Goal: Information Seeking & Learning: Learn about a topic

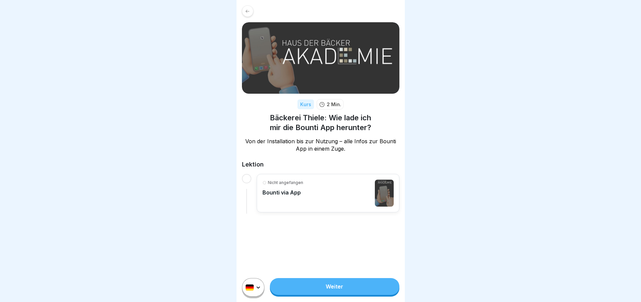
scroll to position [5, 0]
click at [336, 282] on link "Weiter" at bounding box center [334, 286] width 129 height 17
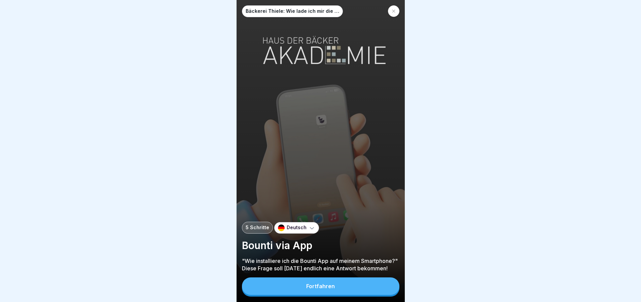
click at [341, 291] on button "Fortfahren" at bounding box center [321, 286] width 158 height 18
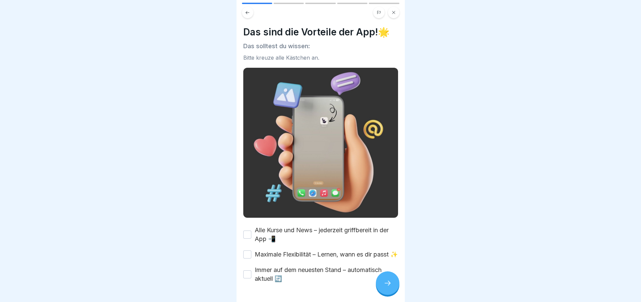
click at [249, 230] on button "Alle Kurse und News – jederzeit griffbereit in der App 📲" at bounding box center [247, 234] width 8 height 8
click at [250, 255] on button "Maximale Flexibilität – Lernen, wann es dir passt ✨" at bounding box center [247, 254] width 8 height 8
click at [246, 278] on button "Immer auf dem neuesten Stand – automatisch aktuell 🔄" at bounding box center [247, 274] width 8 height 8
click at [386, 287] on icon at bounding box center [388, 283] width 8 height 8
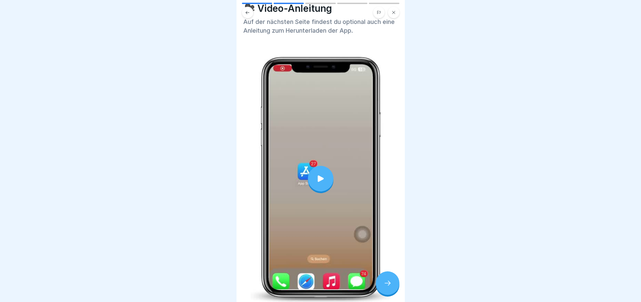
scroll to position [34, 0]
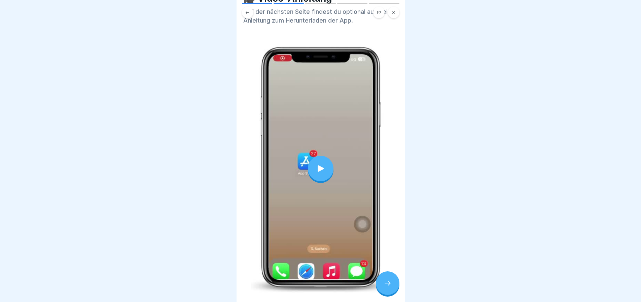
click at [386, 285] on icon at bounding box center [388, 283] width 8 height 8
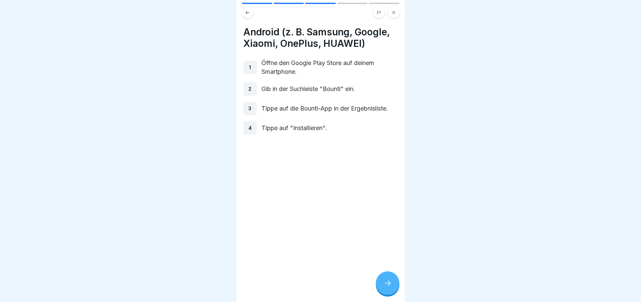
click at [382, 284] on div at bounding box center [388, 283] width 24 height 24
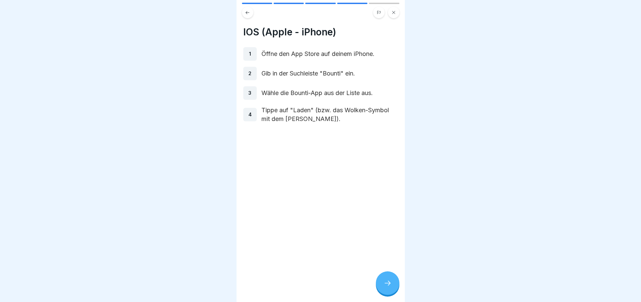
click at [385, 284] on div at bounding box center [388, 283] width 24 height 24
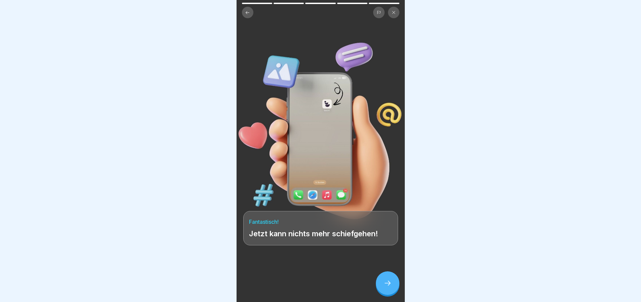
click at [392, 285] on div at bounding box center [388, 283] width 24 height 24
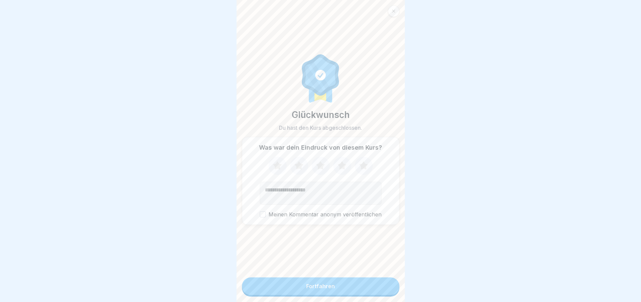
click at [372, 286] on button "Fortfahren" at bounding box center [321, 286] width 158 height 18
